Goal: Find specific page/section: Find specific page/section

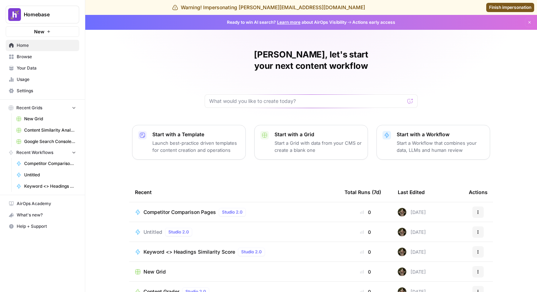
click at [60, 50] on link "Home" at bounding box center [42, 45] width 73 height 11
click at [61, 56] on span "Browse" at bounding box center [46, 57] width 59 height 6
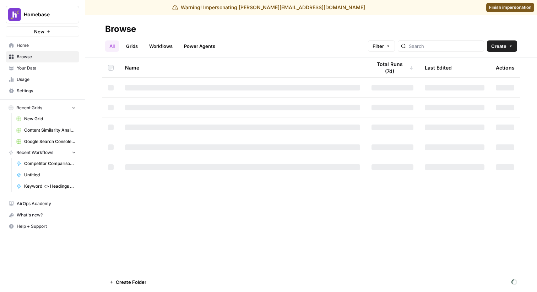
click at [164, 40] on div "All Grids Workflows Power Agents Filter Create" at bounding box center [311, 43] width 412 height 17
click at [162, 49] on link "Workflows" at bounding box center [161, 45] width 32 height 11
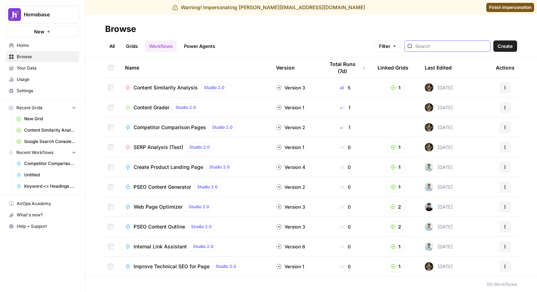
click at [439, 48] on input "search" at bounding box center [451, 46] width 72 height 7
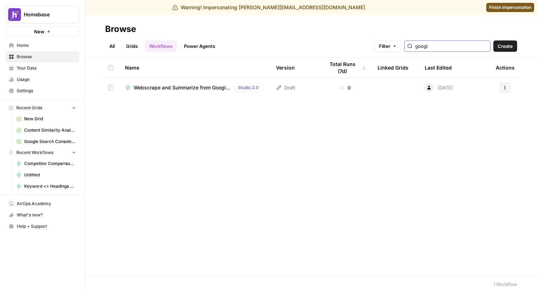
type input "googl"
click at [191, 88] on span "Webscrape and Summarize from Google Search" at bounding box center [182, 87] width 98 height 7
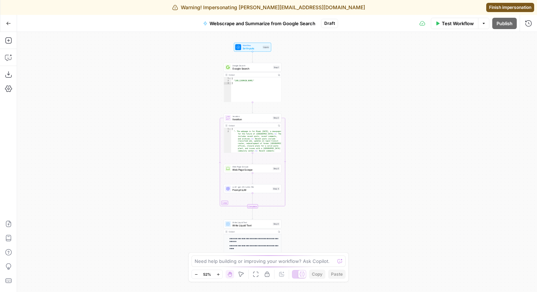
drag, startPoint x: 209, startPoint y: 144, endPoint x: 165, endPoint y: 131, distance: 45.7
click at [165, 131] on div "Workflow Set Inputs Inputs Google Search Google Search Step 1 Output Copy 1 2 3…" at bounding box center [277, 162] width 520 height 260
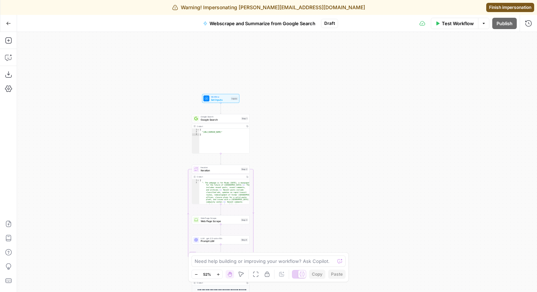
click at [7, 21] on icon "button" at bounding box center [8, 23] width 5 height 5
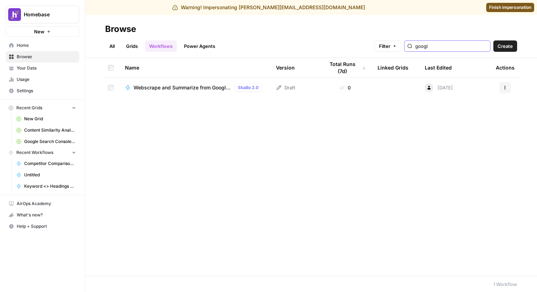
click at [454, 44] on input "googl" at bounding box center [451, 46] width 72 height 7
type input "search"
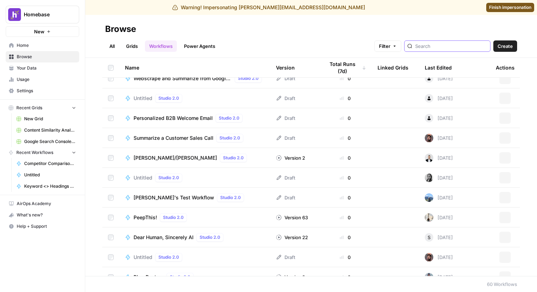
scroll to position [994, 0]
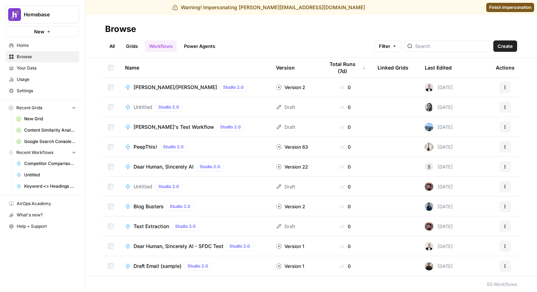
click at [493, 6] on span "Finish impersonation" at bounding box center [510, 7] width 42 height 6
